Goal: Navigation & Orientation: Find specific page/section

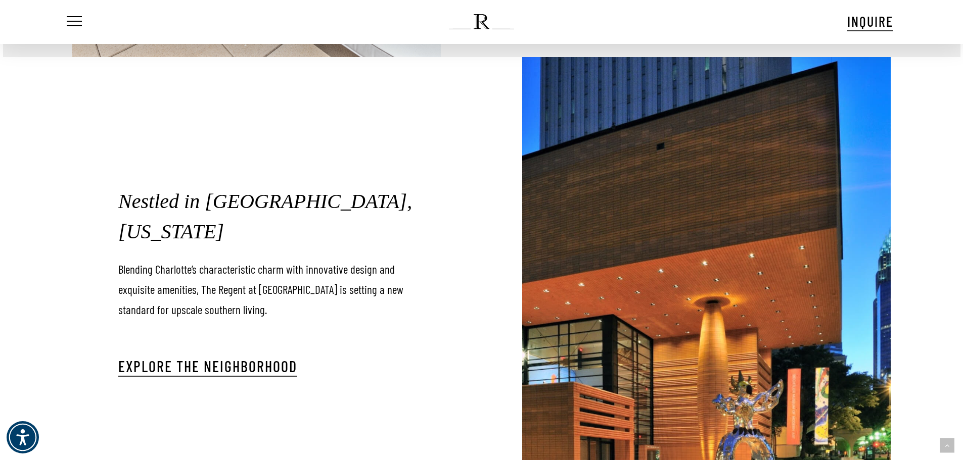
scroll to position [2736, 0]
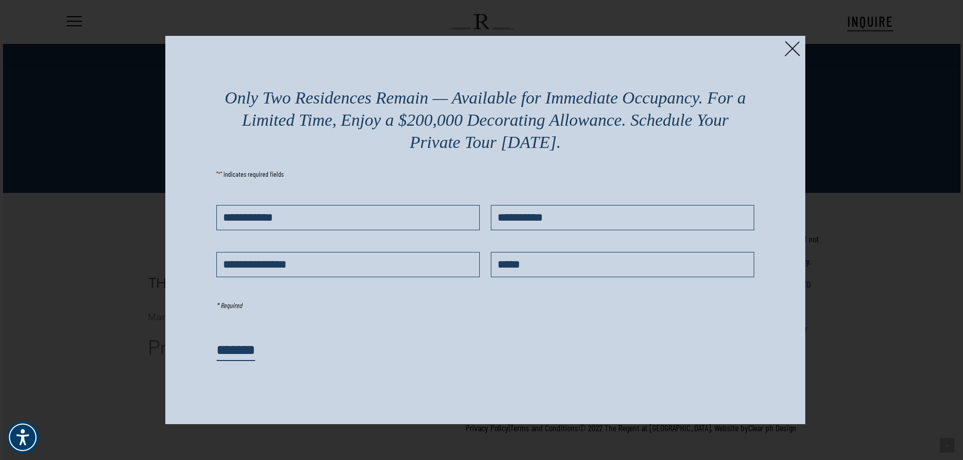
click at [792, 49] on img at bounding box center [792, 49] width 16 height 16
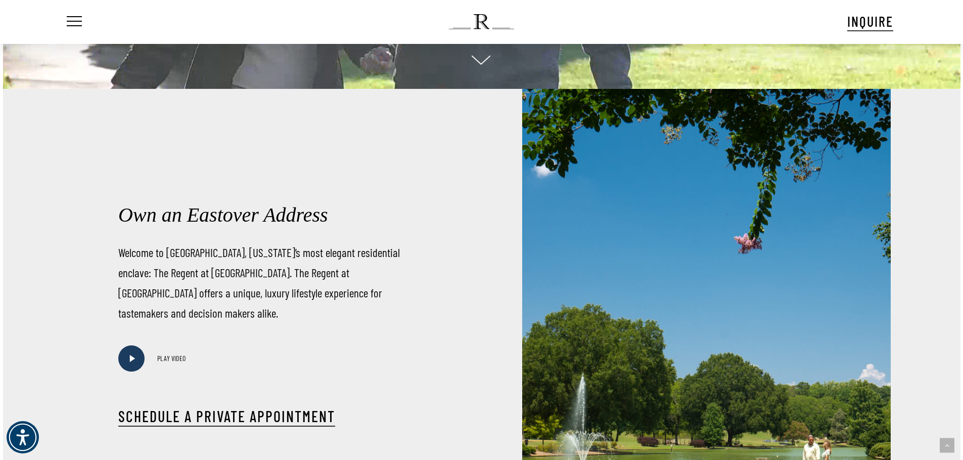
scroll to position [0, 0]
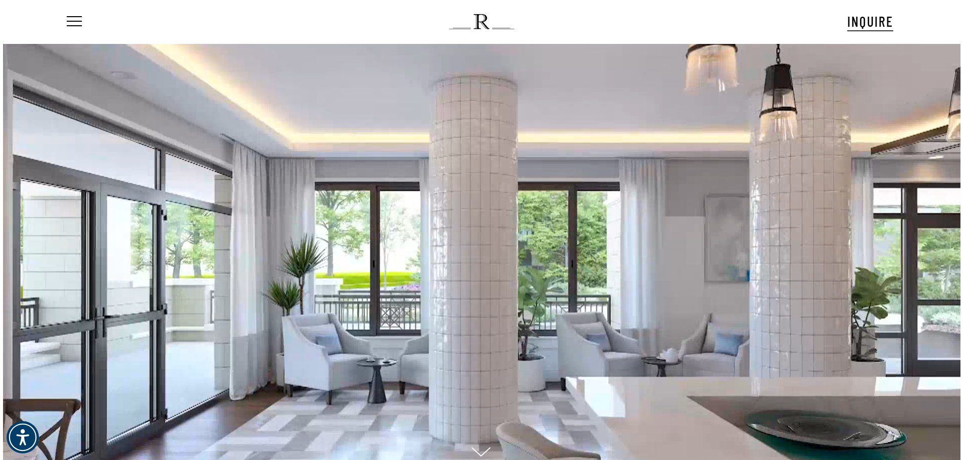
click at [79, 28] on ul "Menu" at bounding box center [73, 21] width 17 height 43
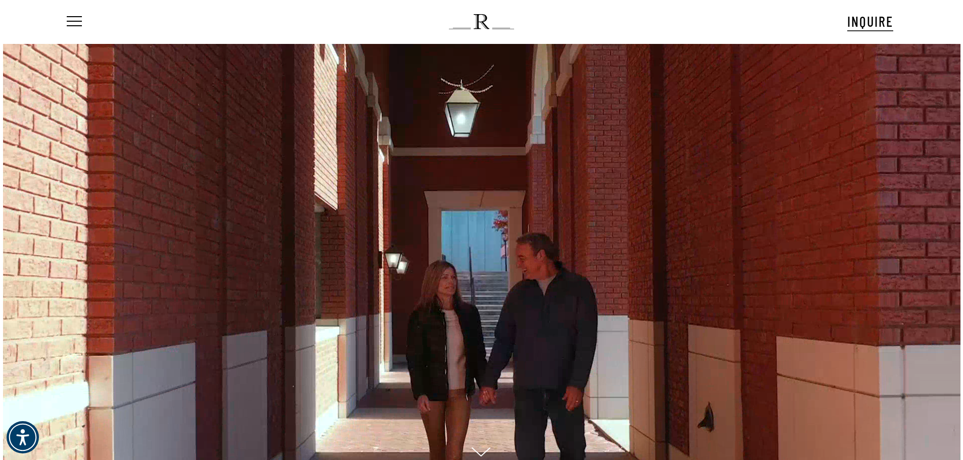
click at [78, 15] on ul "Menu" at bounding box center [73, 21] width 17 height 43
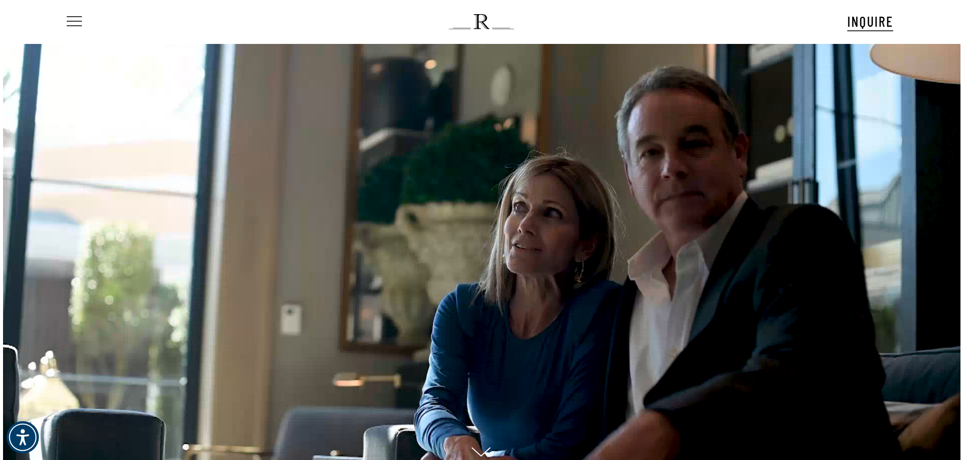
click at [75, 23] on span "Navigation Menu" at bounding box center [74, 22] width 11 height 14
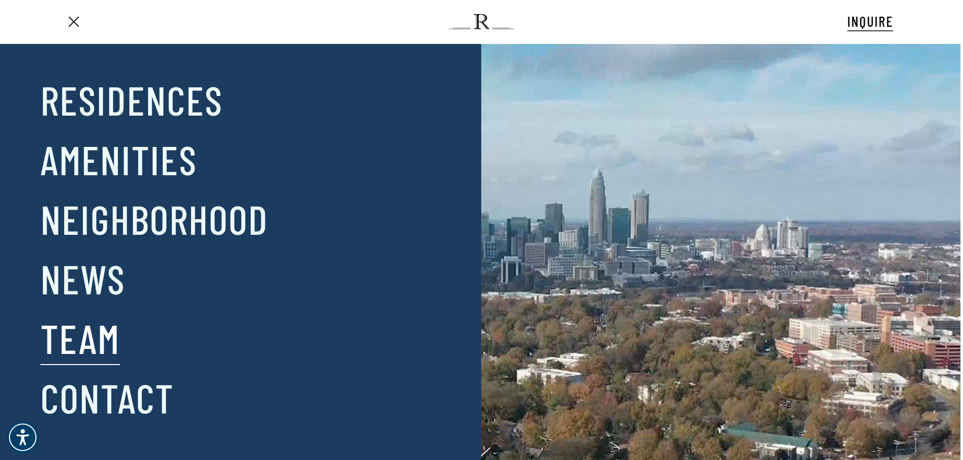
click at [113, 333] on link "Team" at bounding box center [79, 338] width 79 height 53
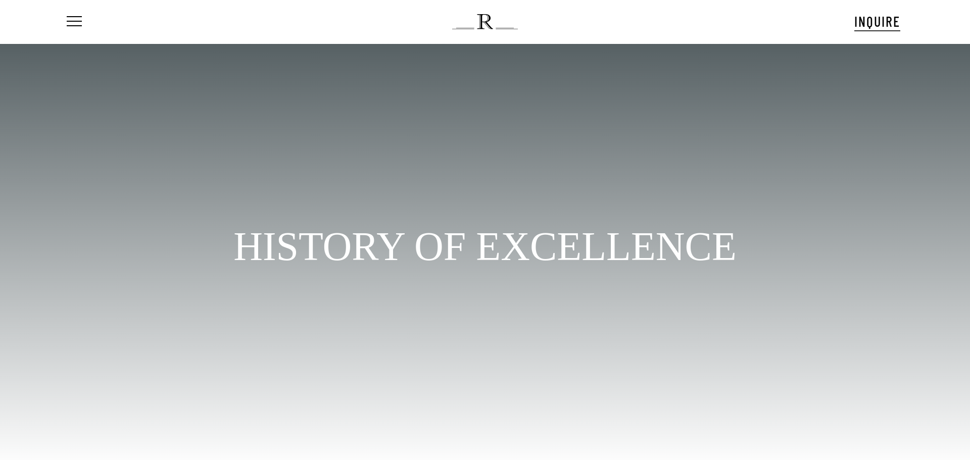
scroll to position [64, 0]
